Goal: Navigation & Orientation: Find specific page/section

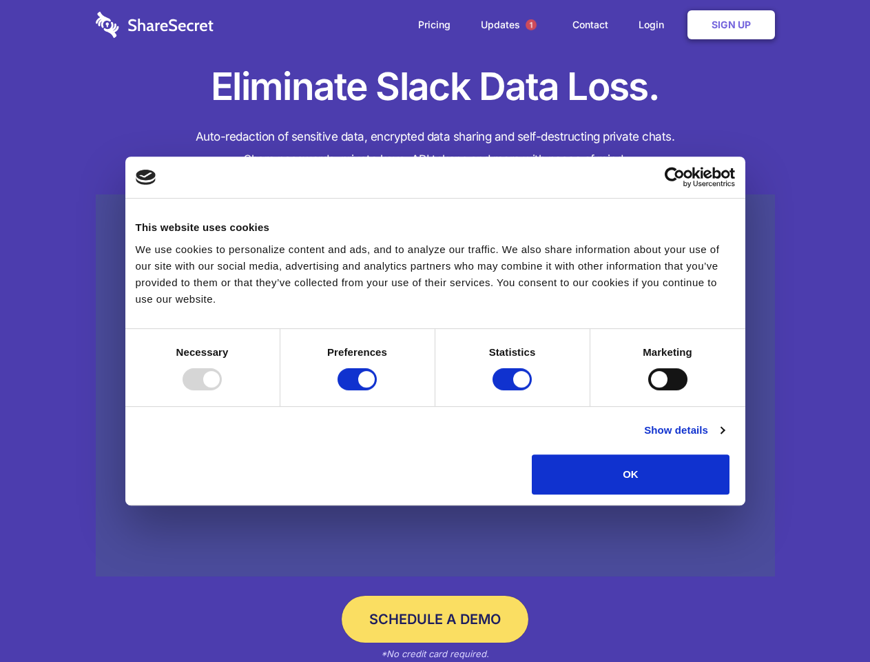
click at [222, 390] on div at bounding box center [202, 379] width 39 height 22
click at [377, 390] on input "Preferences" at bounding box center [357, 379] width 39 height 22
checkbox input "false"
click at [514, 390] on input "Statistics" at bounding box center [512, 379] width 39 height 22
checkbox input "false"
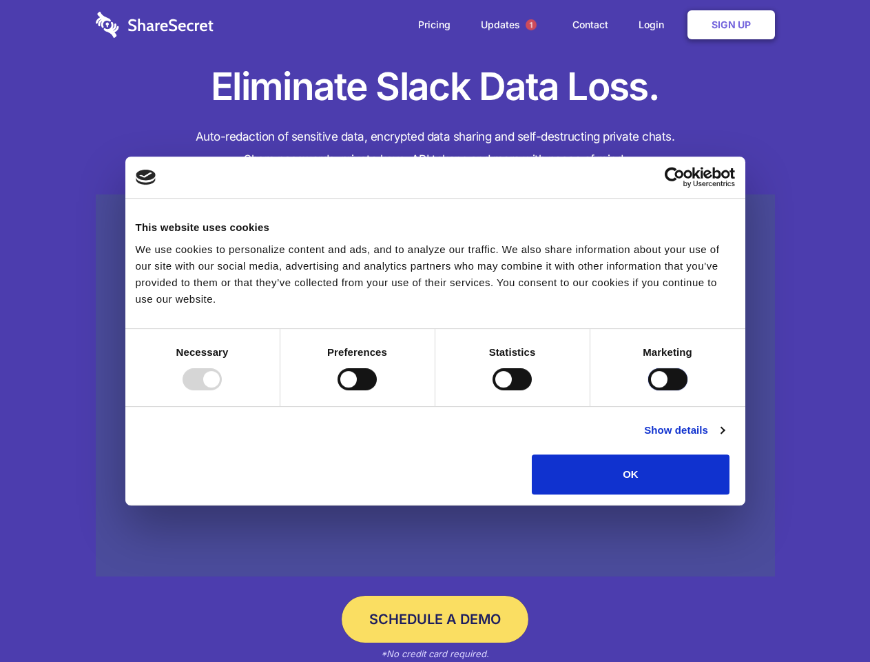
click at [648, 390] on input "Marketing" at bounding box center [667, 379] width 39 height 22
checkbox input "true"
click at [724, 438] on link "Show details" at bounding box center [684, 430] width 80 height 17
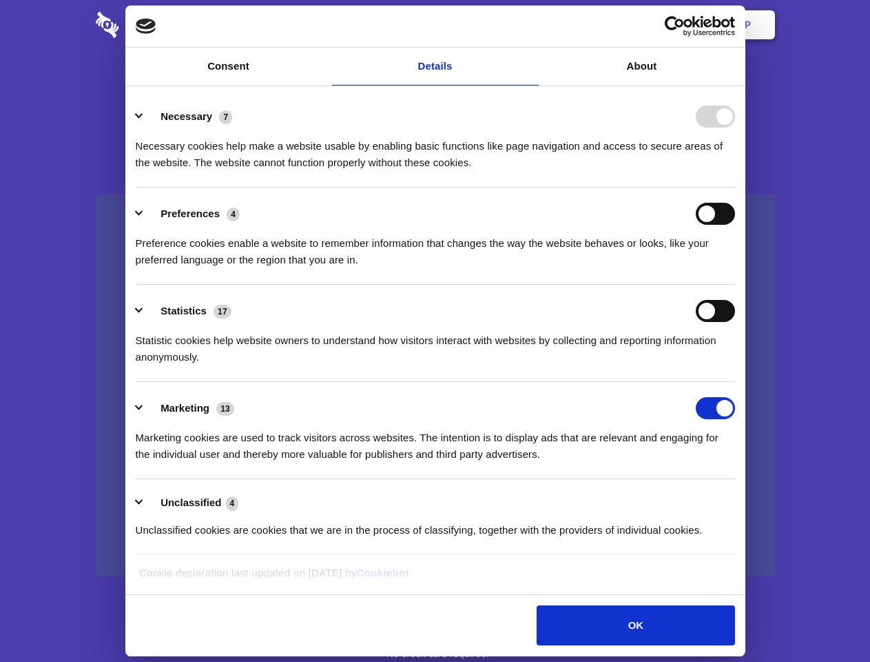
click at [735, 187] on li "Necessary 7 Necessary cookies help make a website usable by enabling basic func…" at bounding box center [435, 138] width 599 height 97
click at [531, 25] on span "1" at bounding box center [531, 24] width 11 height 11
